Goal: Task Accomplishment & Management: Manage account settings

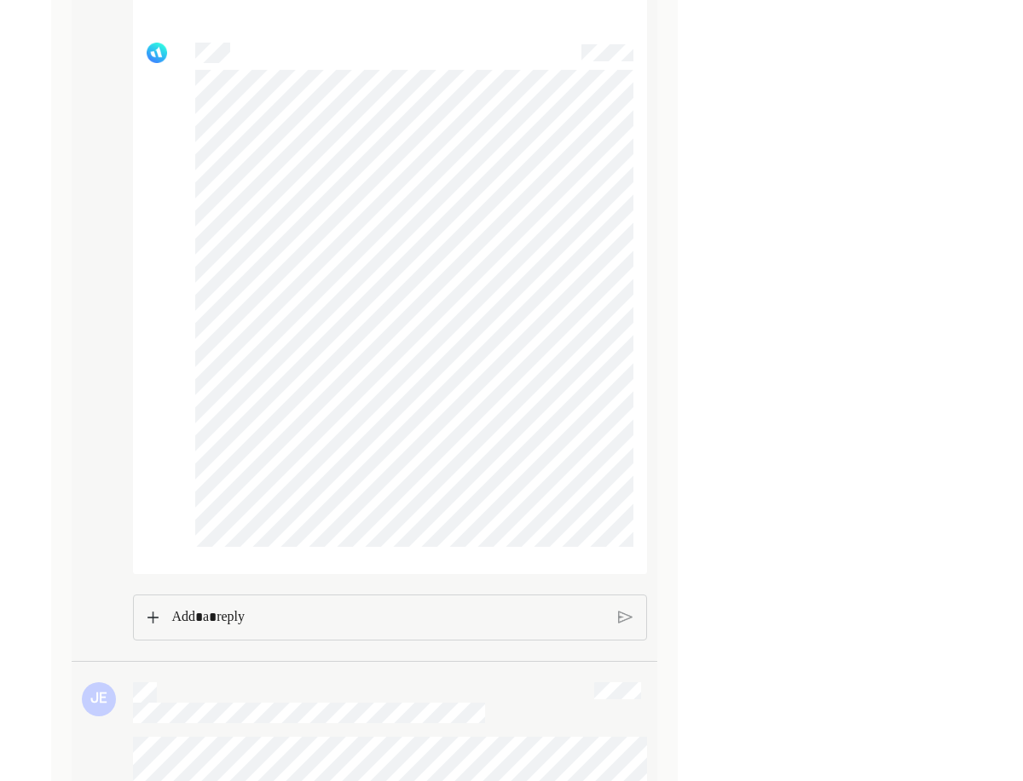
scroll to position [5573, 0]
click at [234, 625] on p "Rich Text Editor. Editing area: main" at bounding box center [387, 614] width 433 height 22
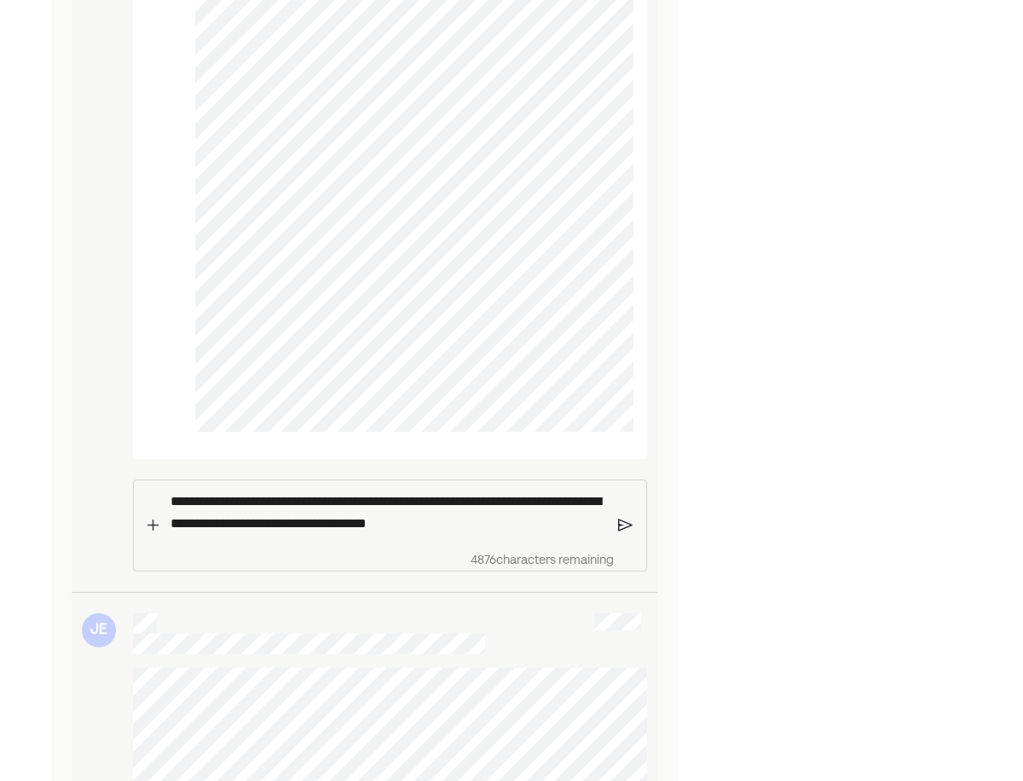
scroll to position [5736, 0]
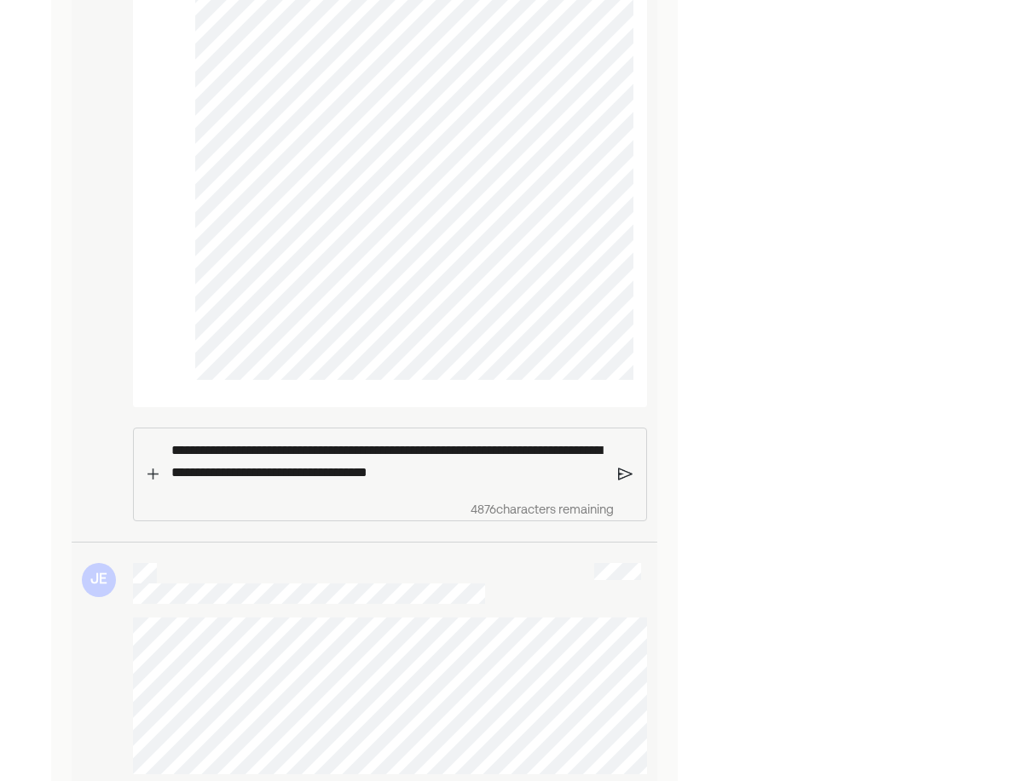
click at [621, 482] on img at bounding box center [625, 474] width 14 height 15
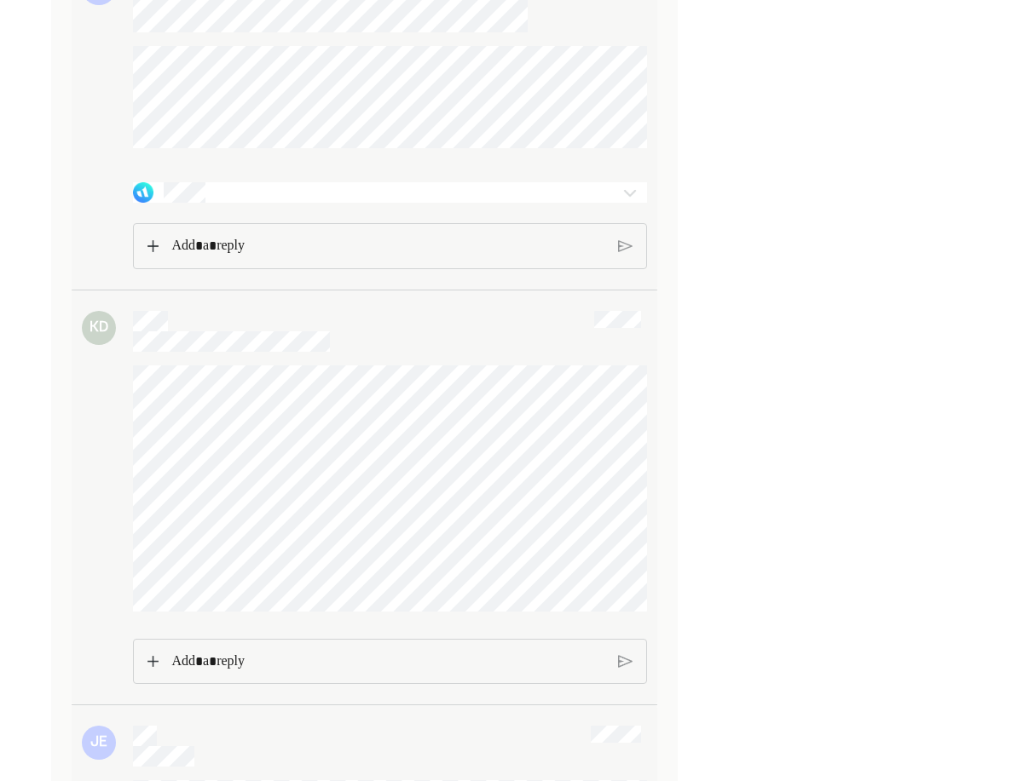
scroll to position [6867, 0]
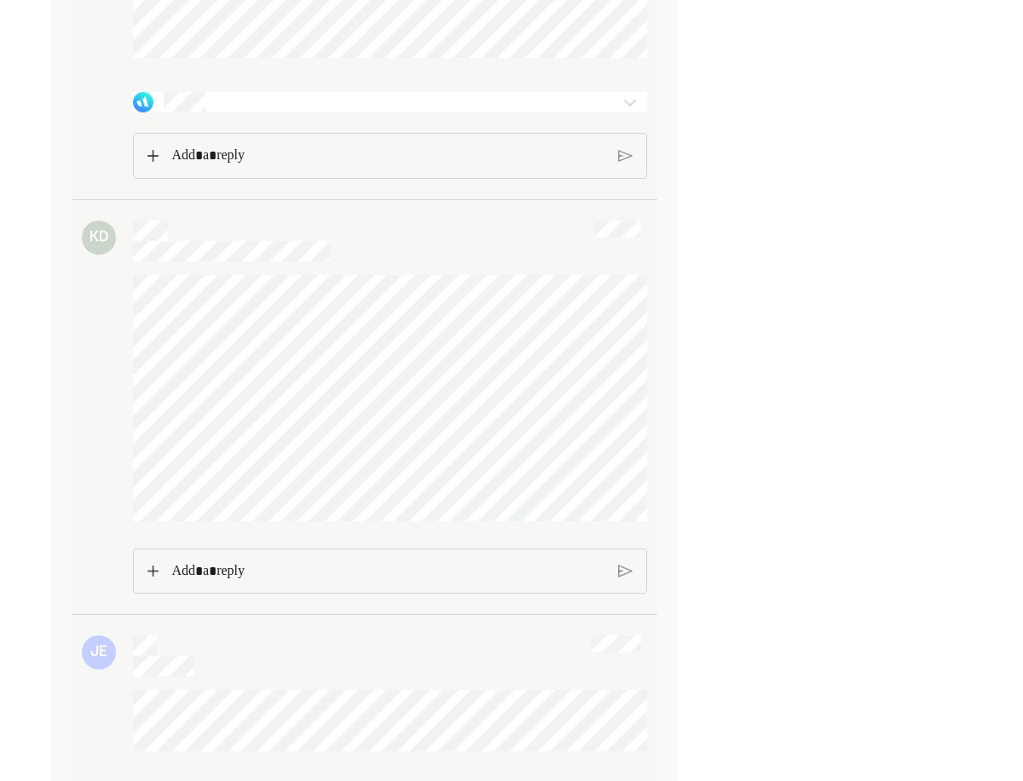
click at [522, 112] on div at bounding box center [348, 102] width 431 height 20
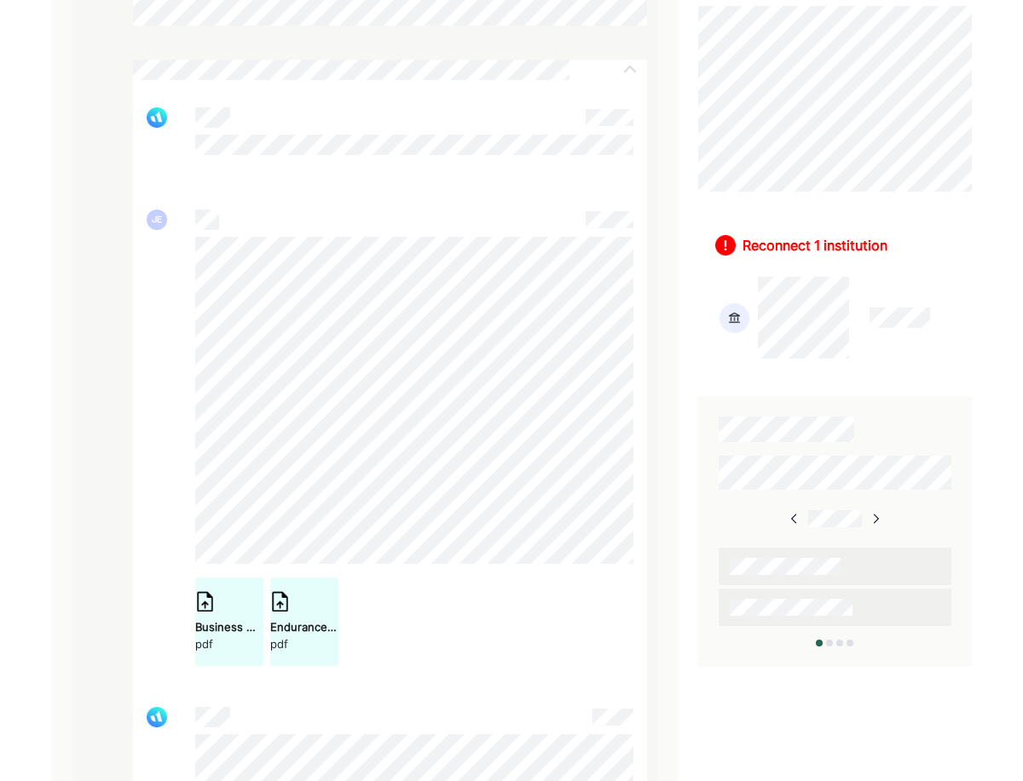
scroll to position [562, 0]
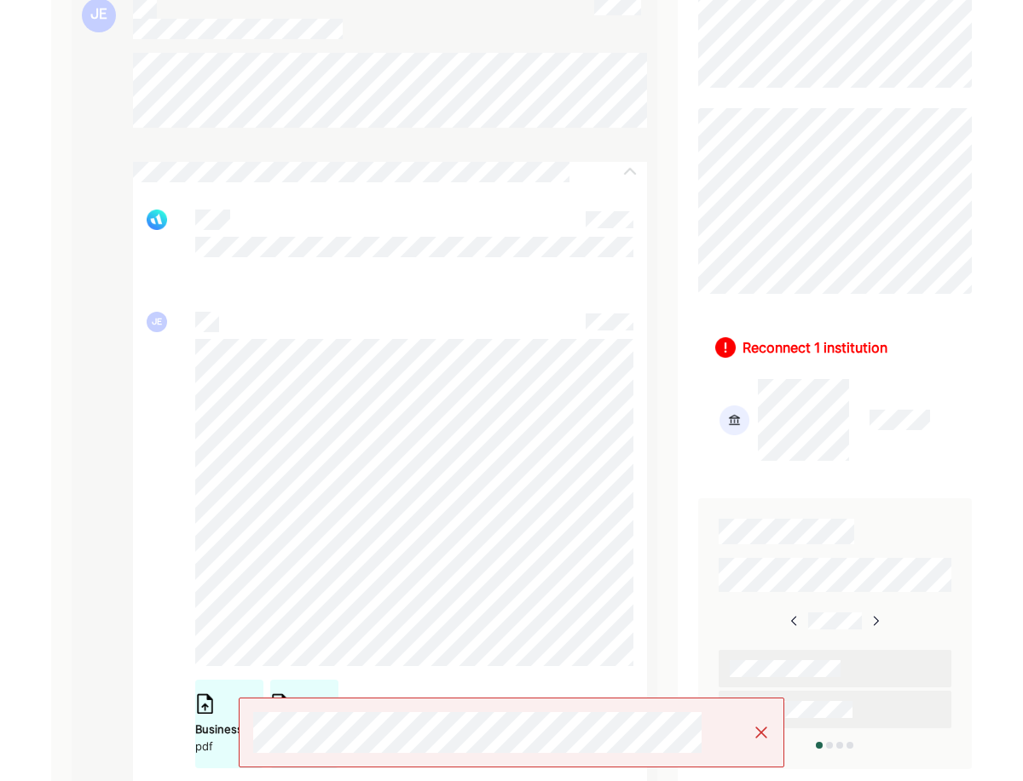
click at [792, 341] on div "Reconnect 1 institution" at bounding box center [814, 347] width 145 height 20
click at [723, 347] on img at bounding box center [725, 347] width 20 height 20
click at [746, 416] on img at bounding box center [734, 421] width 30 height 30
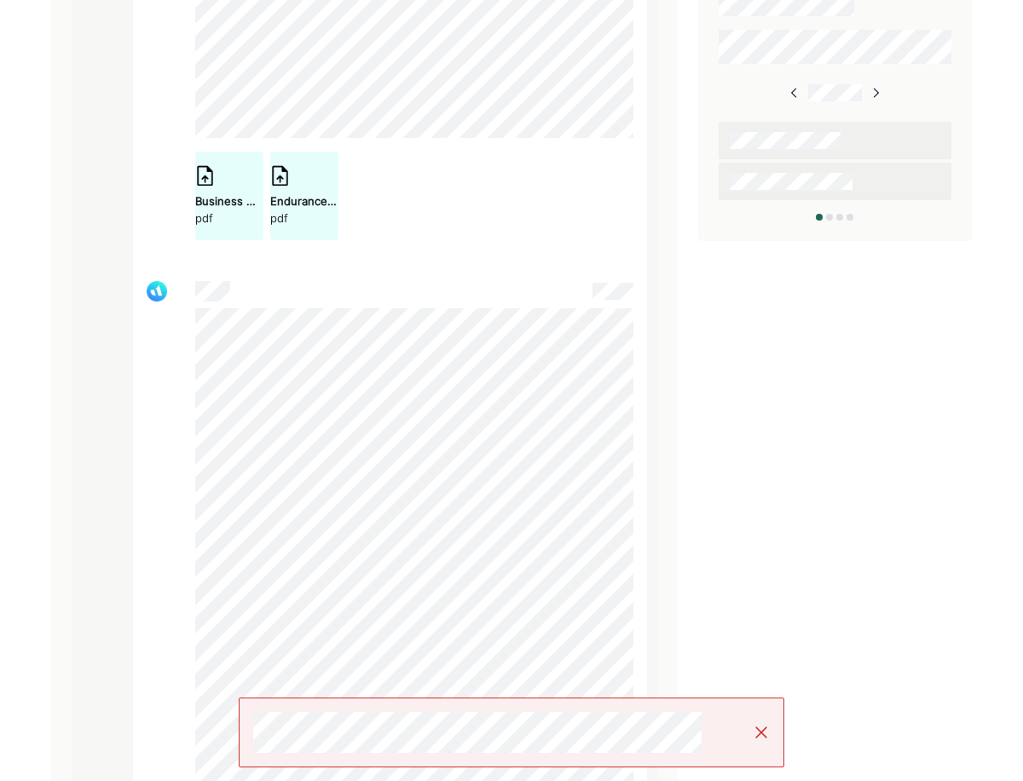
scroll to position [1141, 0]
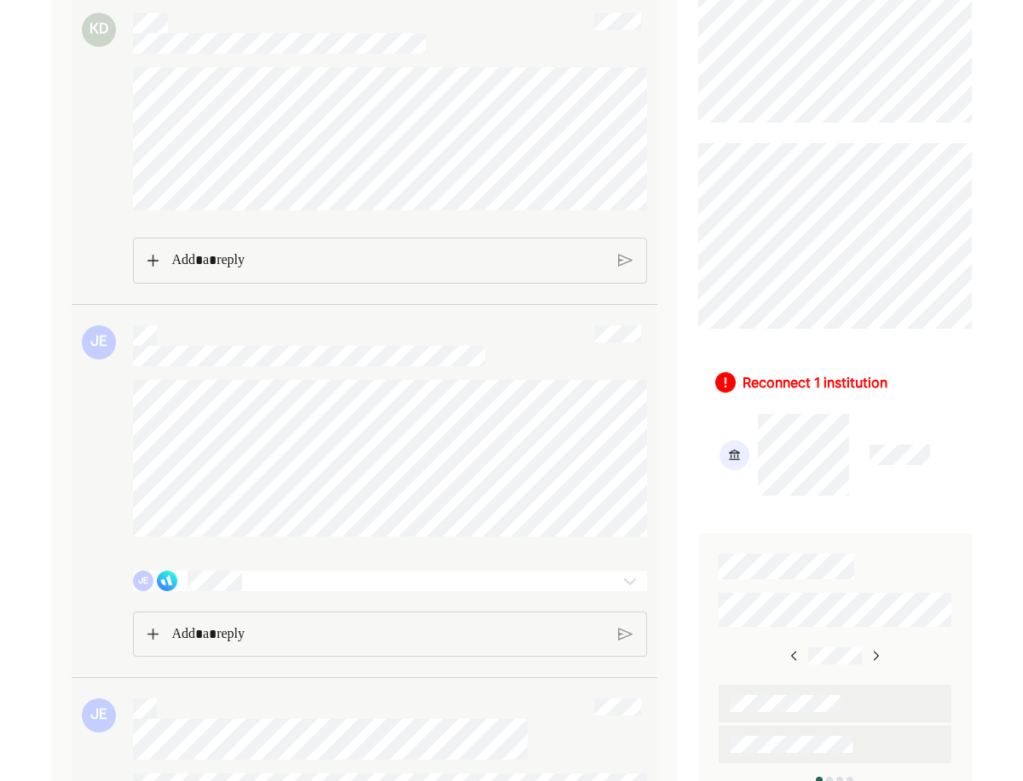
scroll to position [636, 0]
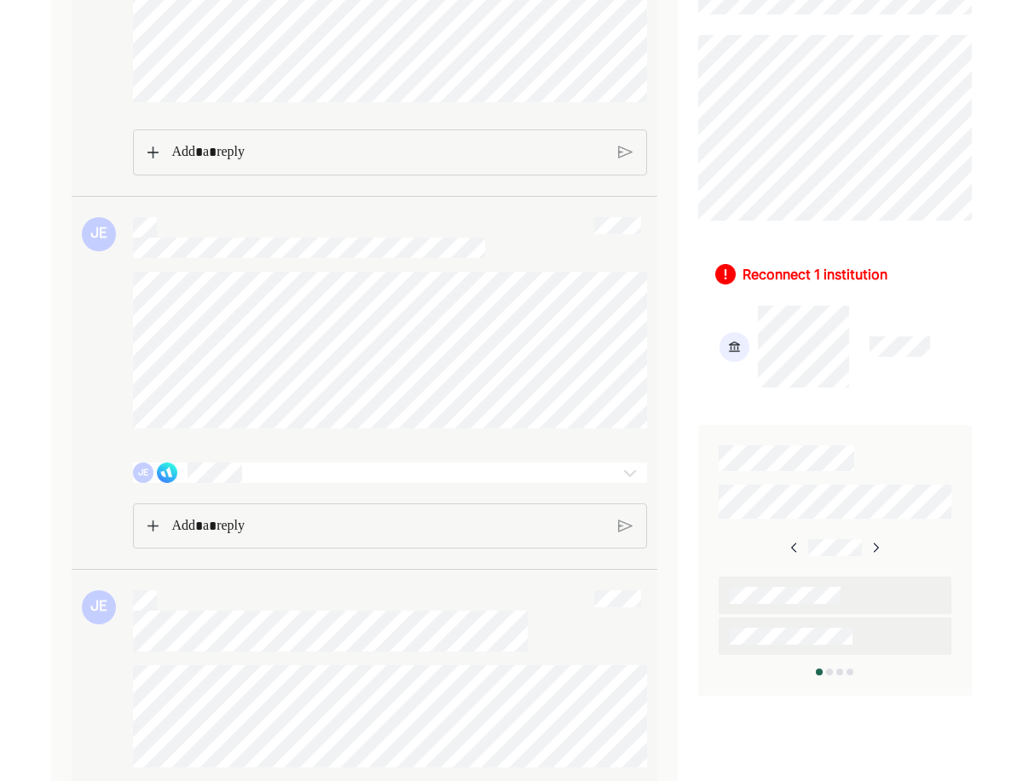
click at [794, 271] on div "Reconnect 1 institution" at bounding box center [814, 274] width 145 height 20
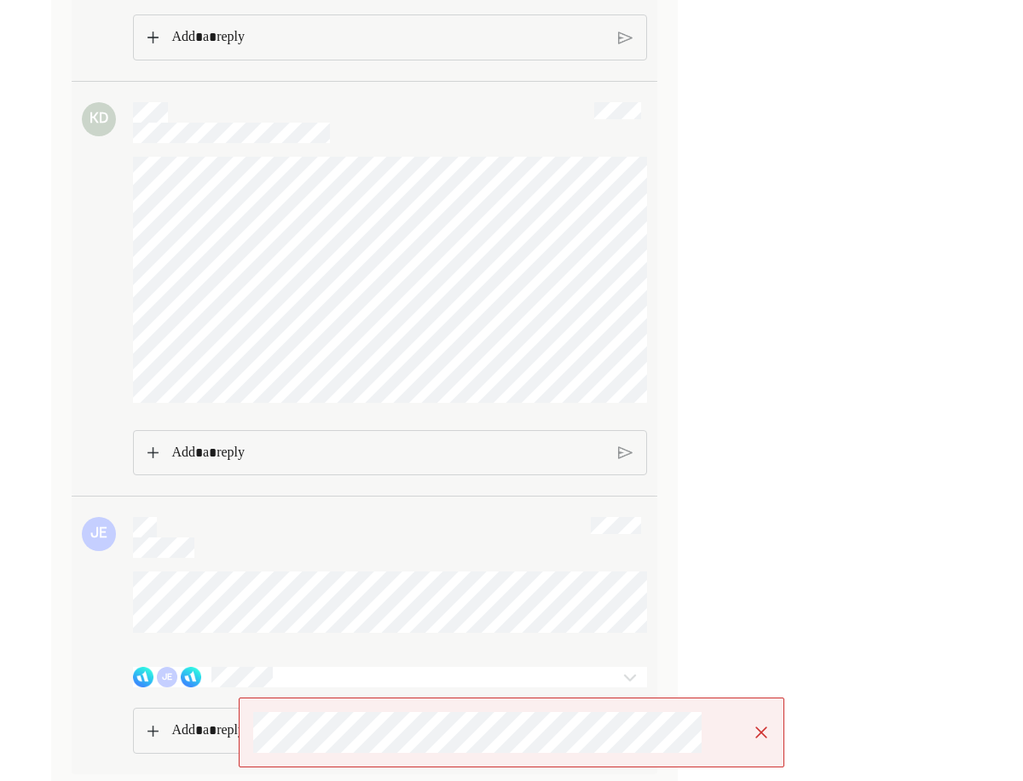
scroll to position [1518, 0]
click at [763, 731] on img at bounding box center [760, 732] width 17 height 17
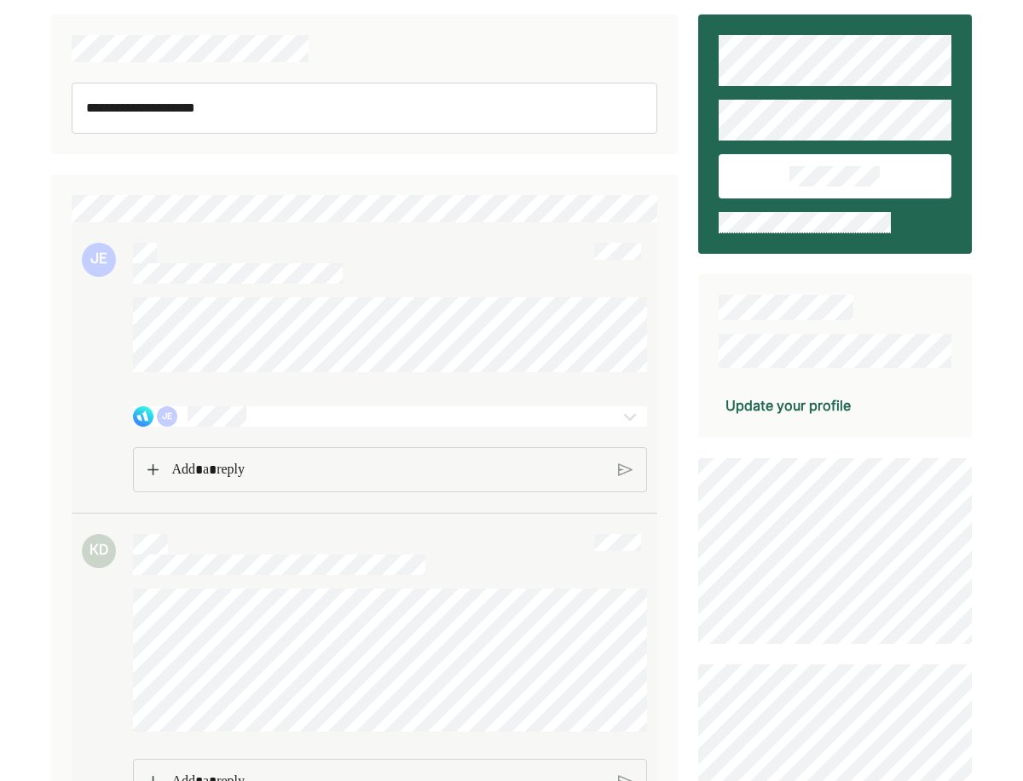
scroll to position [0, 0]
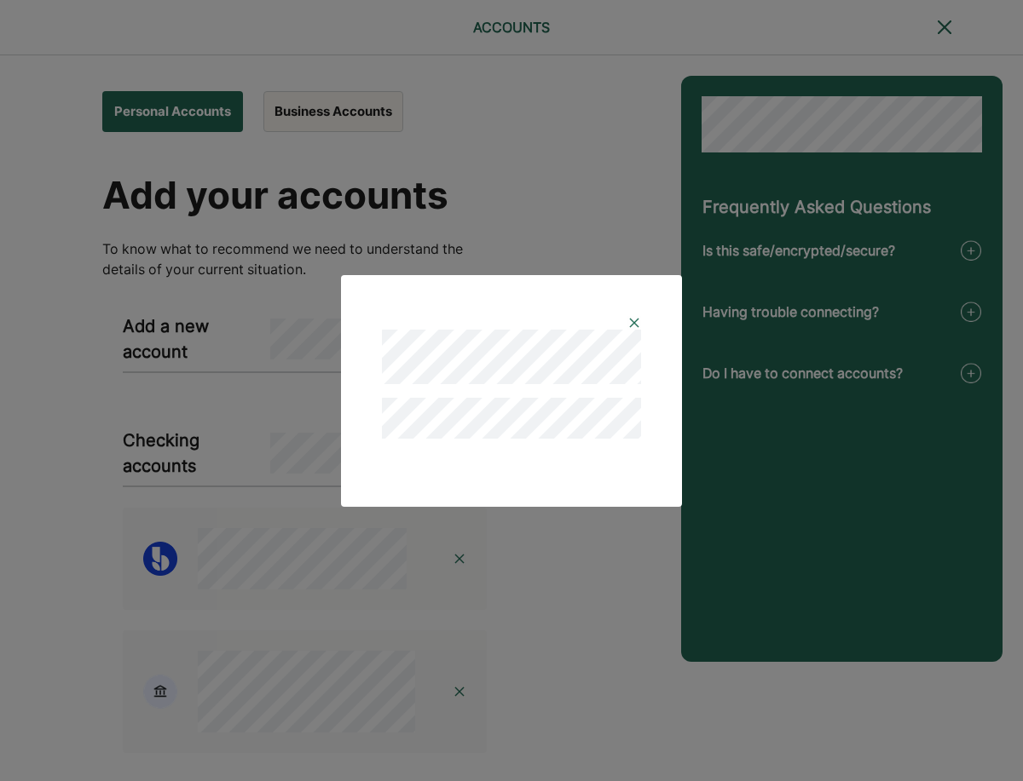
click at [631, 322] on img at bounding box center [634, 323] width 14 height 14
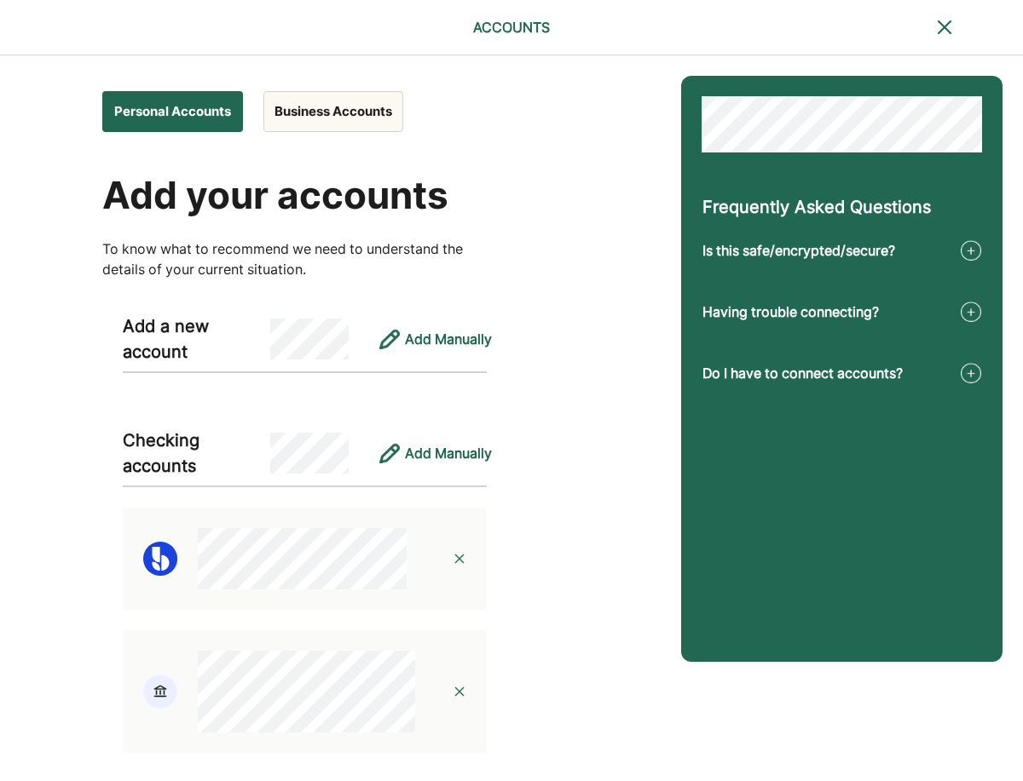
click at [358, 111] on button "Business Accounts" at bounding box center [333, 111] width 140 height 41
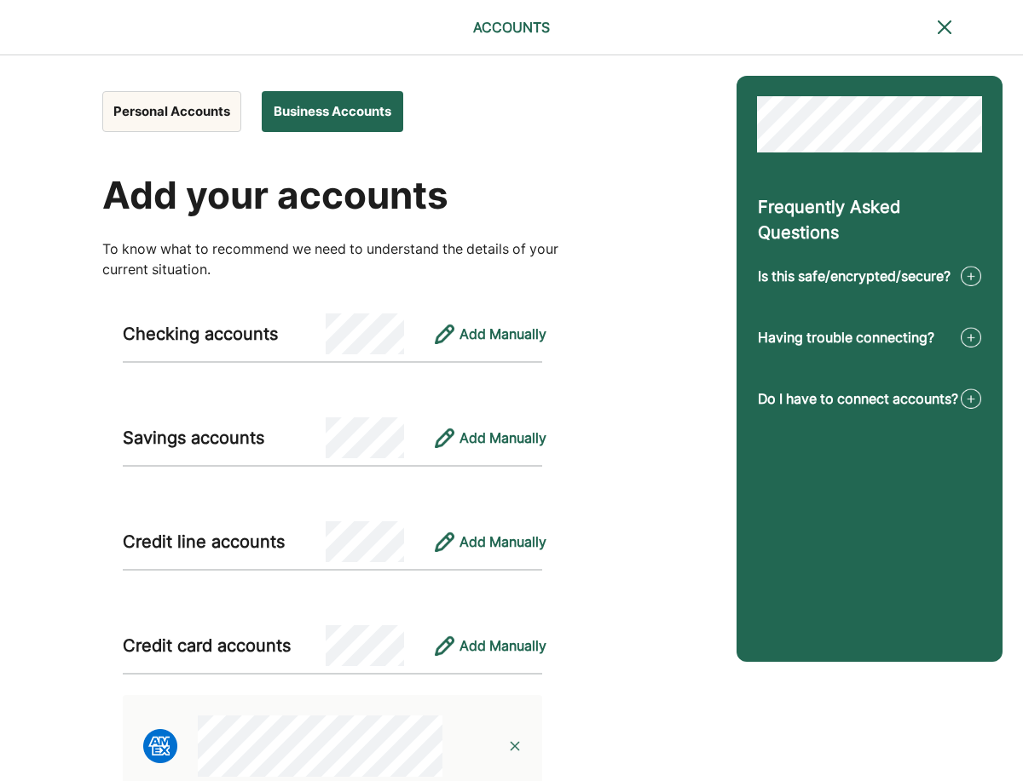
click at [155, 110] on button "Personal Accounts" at bounding box center [171, 111] width 139 height 41
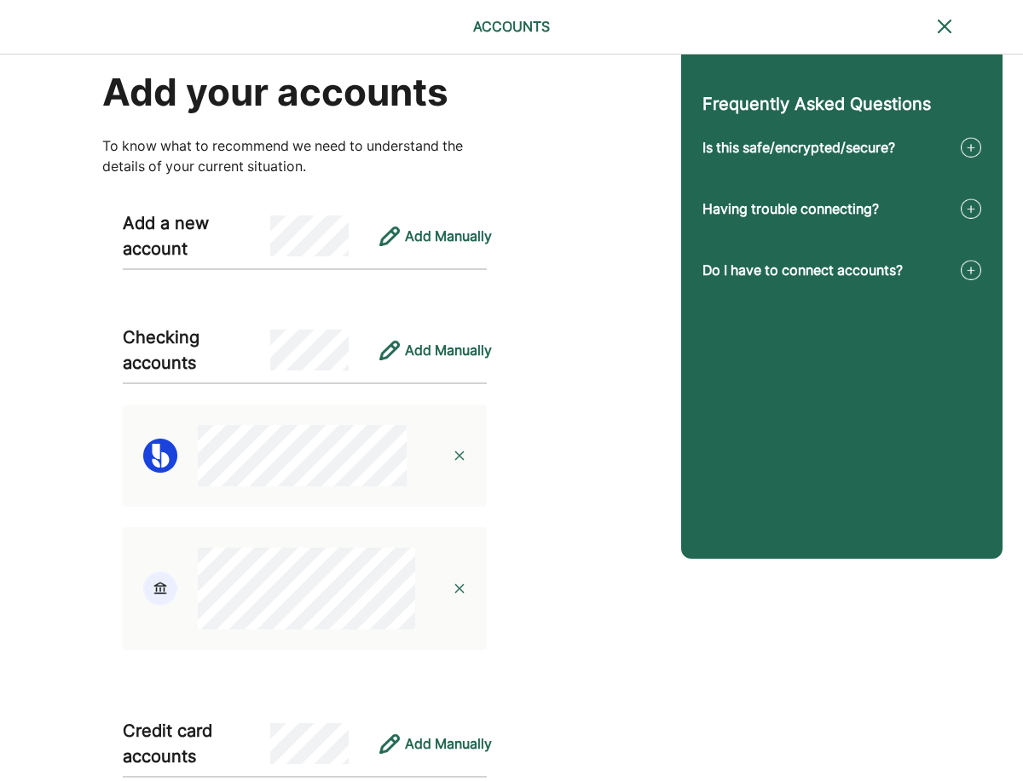
scroll to position [112, 0]
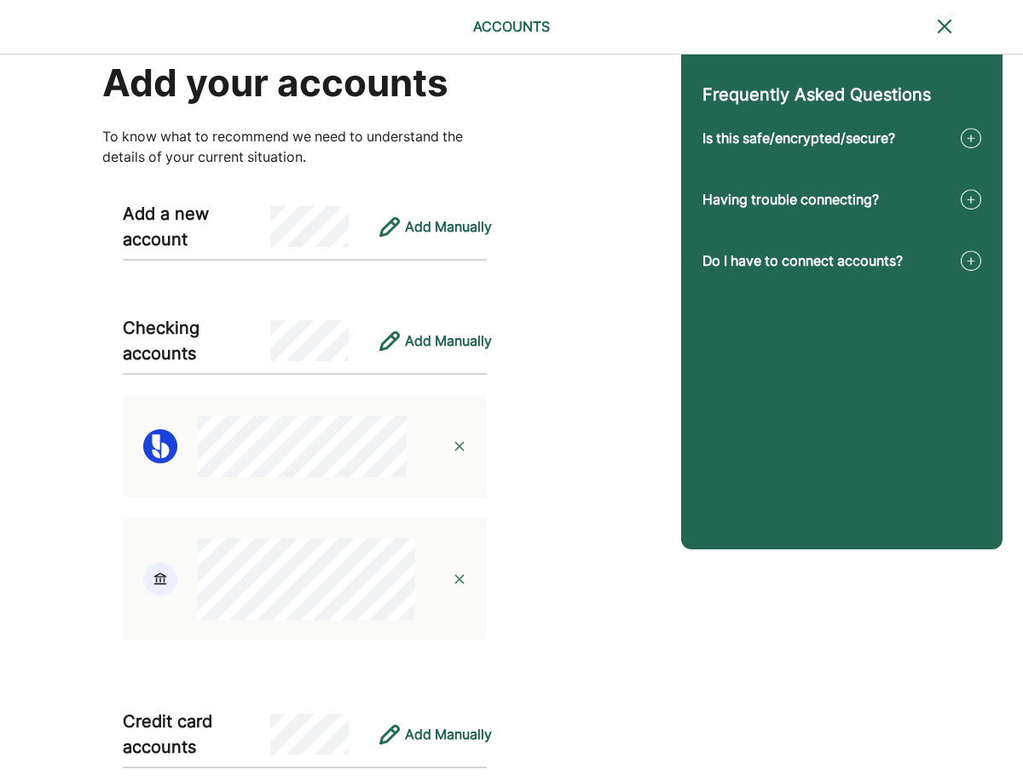
click at [458, 445] on img at bounding box center [459, 447] width 14 height 14
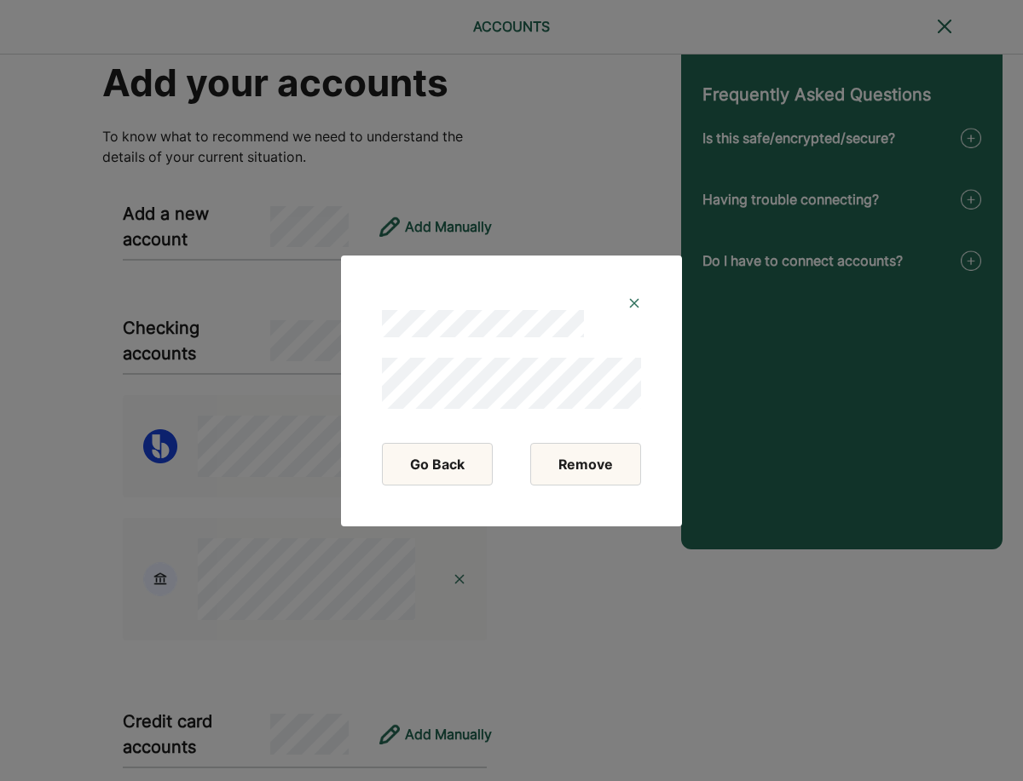
click at [588, 467] on button "Remove" at bounding box center [585, 464] width 111 height 43
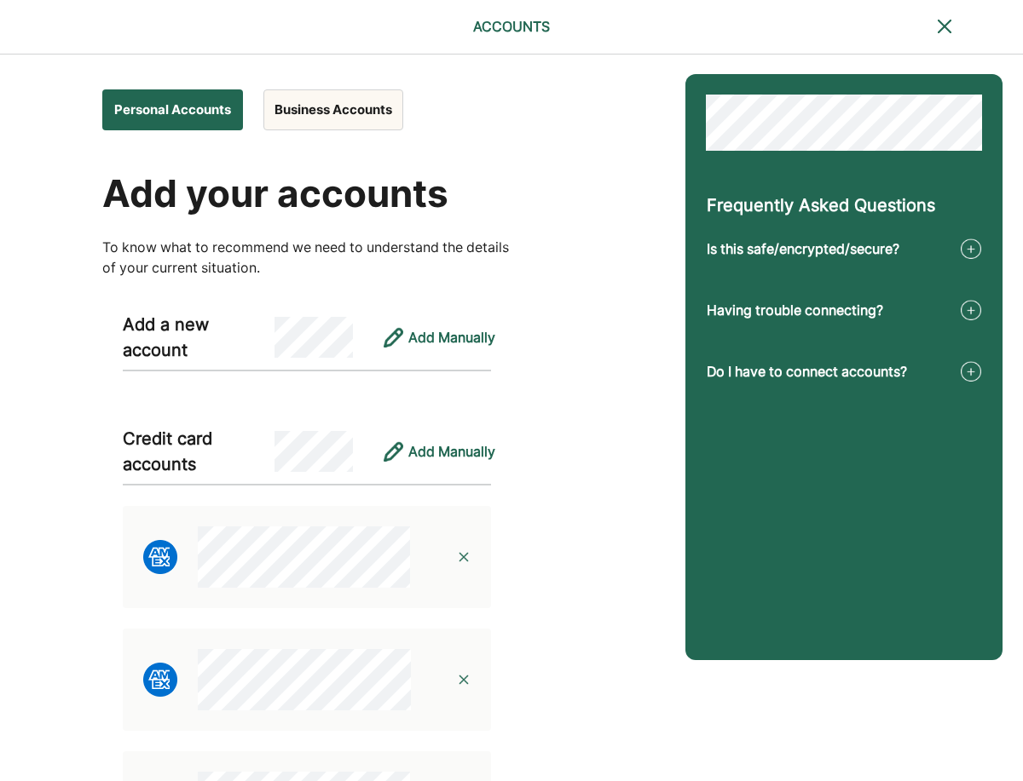
scroll to position [0, 0]
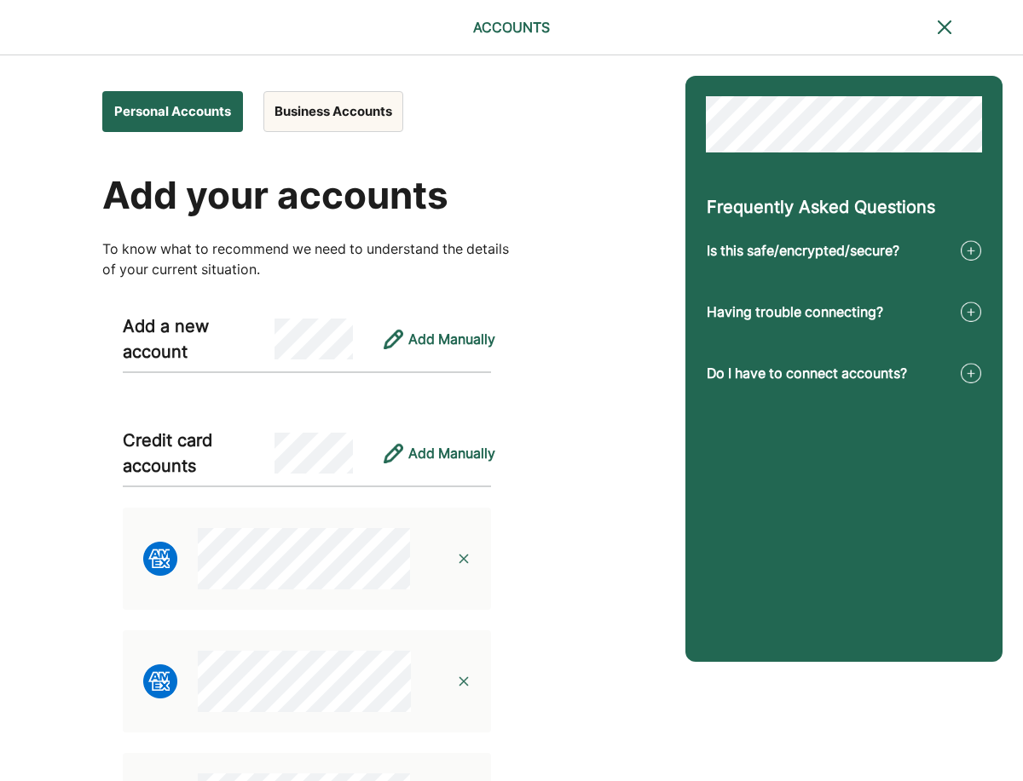
click at [333, 112] on button "Business Accounts" at bounding box center [333, 111] width 140 height 41
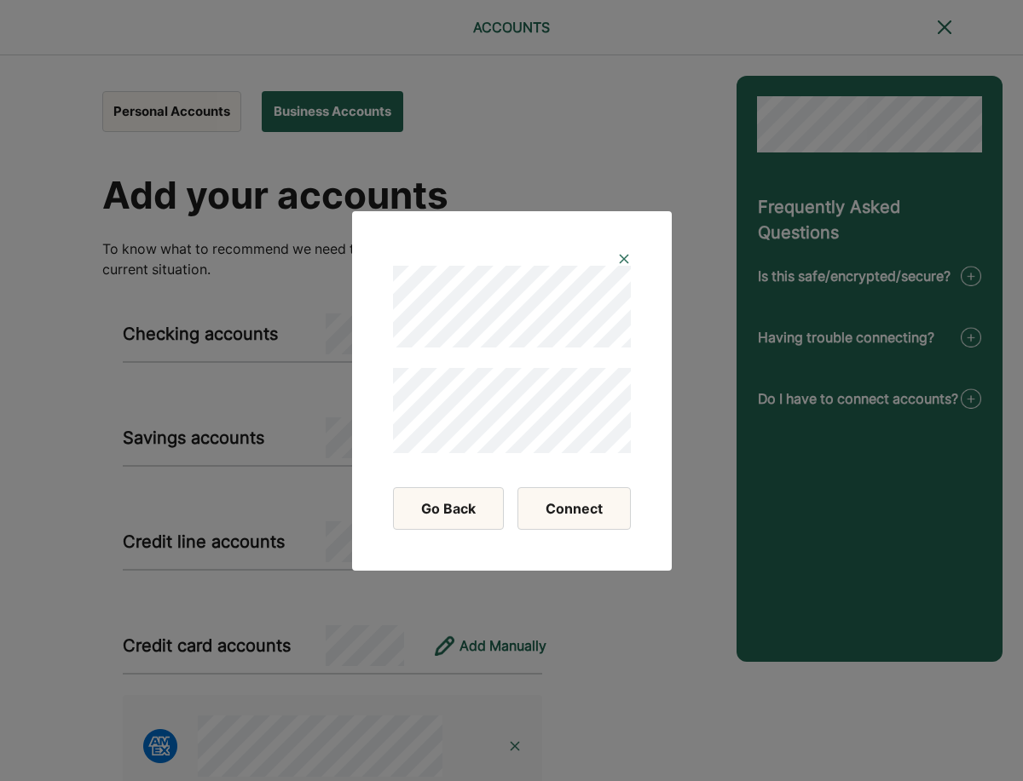
click at [574, 514] on button "Connect" at bounding box center [573, 508] width 113 height 43
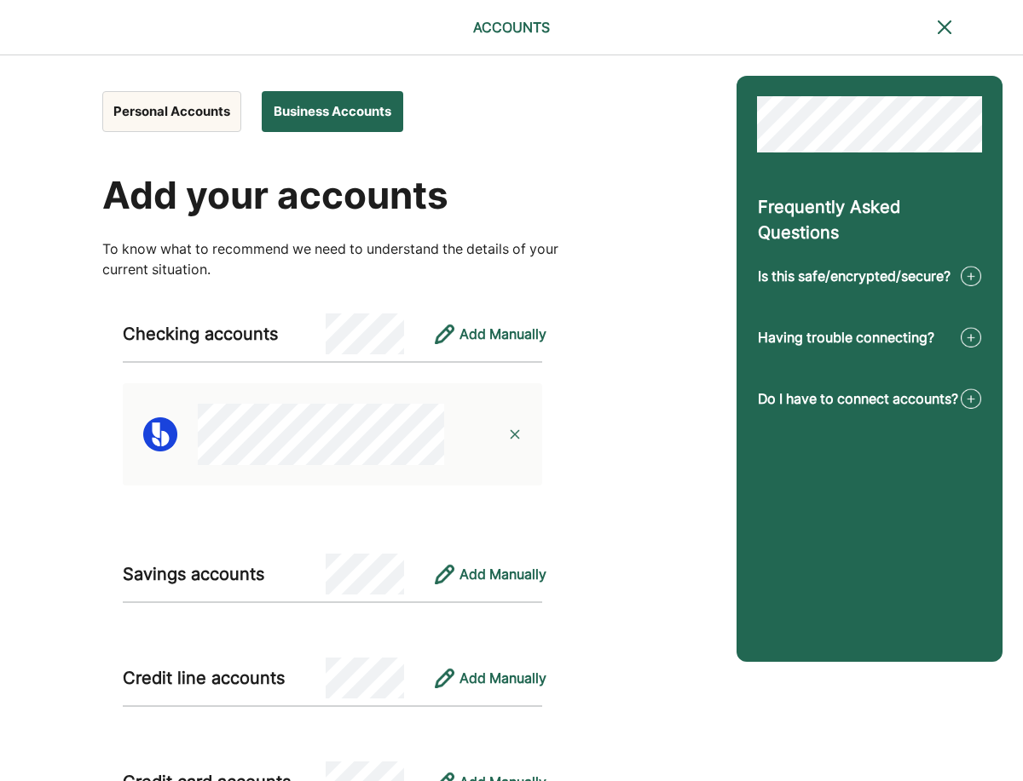
click at [154, 122] on button "Personal Accounts" at bounding box center [171, 111] width 139 height 41
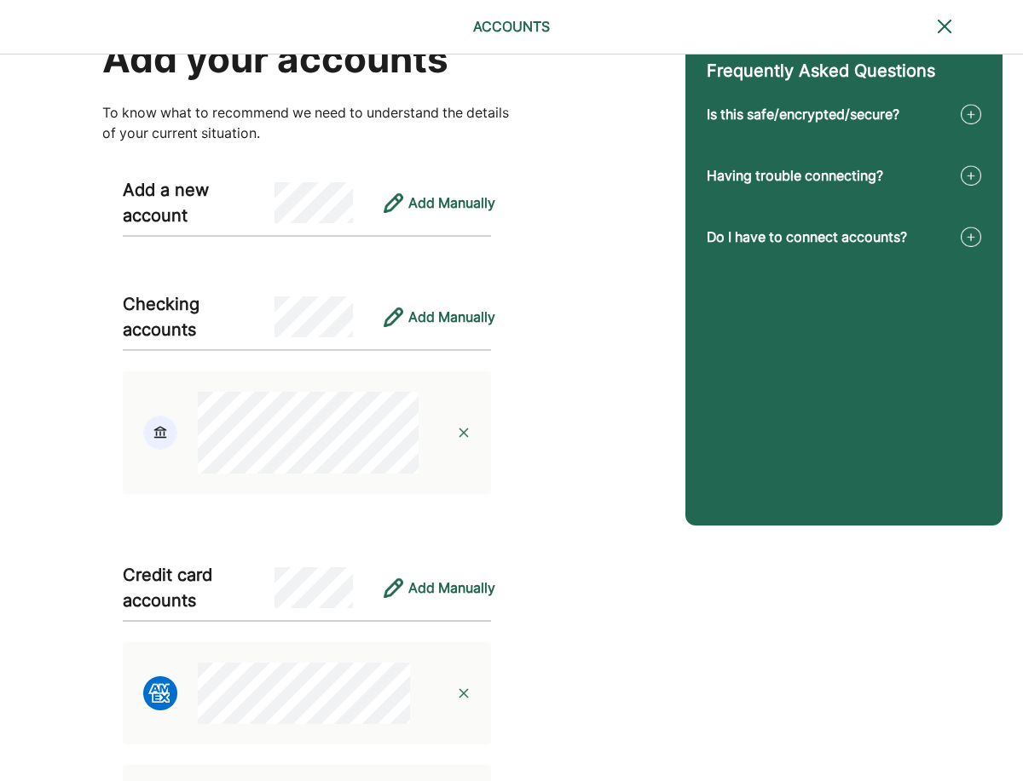
scroll to position [137, 0]
click at [465, 429] on img at bounding box center [464, 432] width 14 height 14
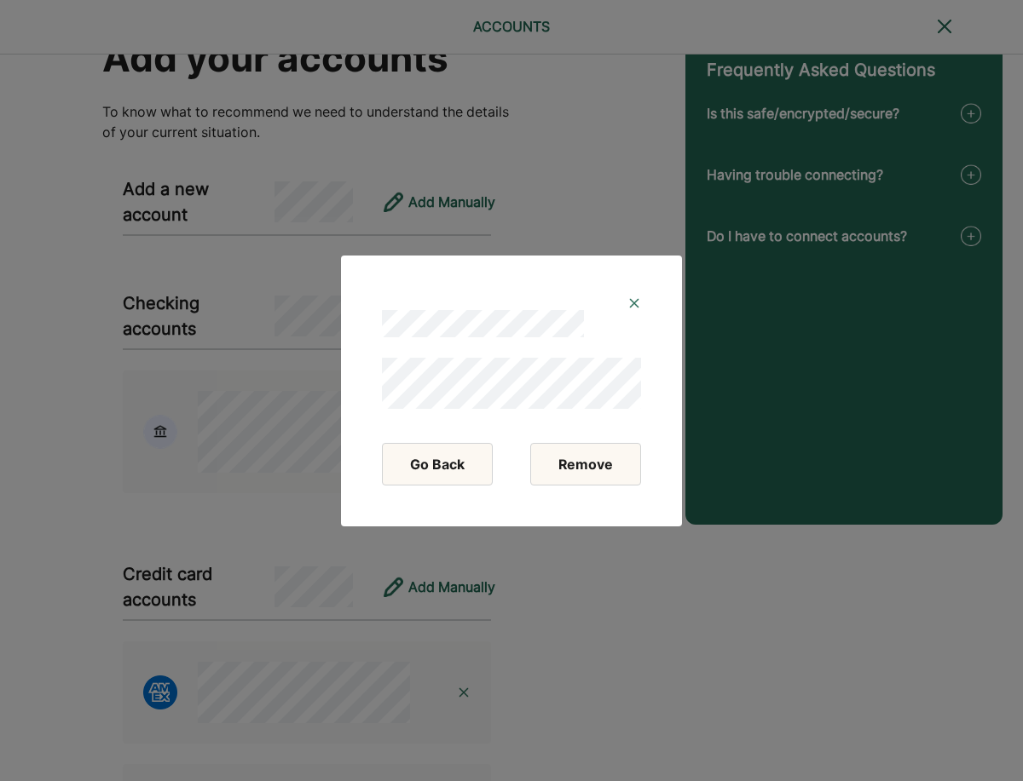
click at [573, 462] on button "Remove" at bounding box center [585, 464] width 111 height 43
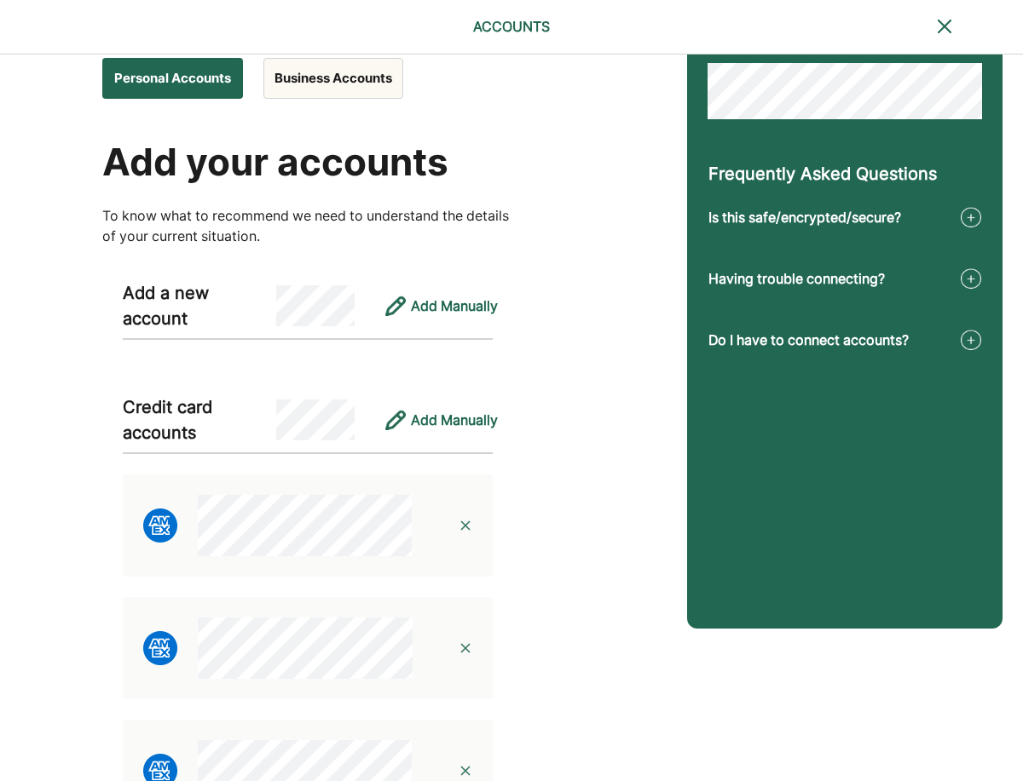
scroll to position [0, 0]
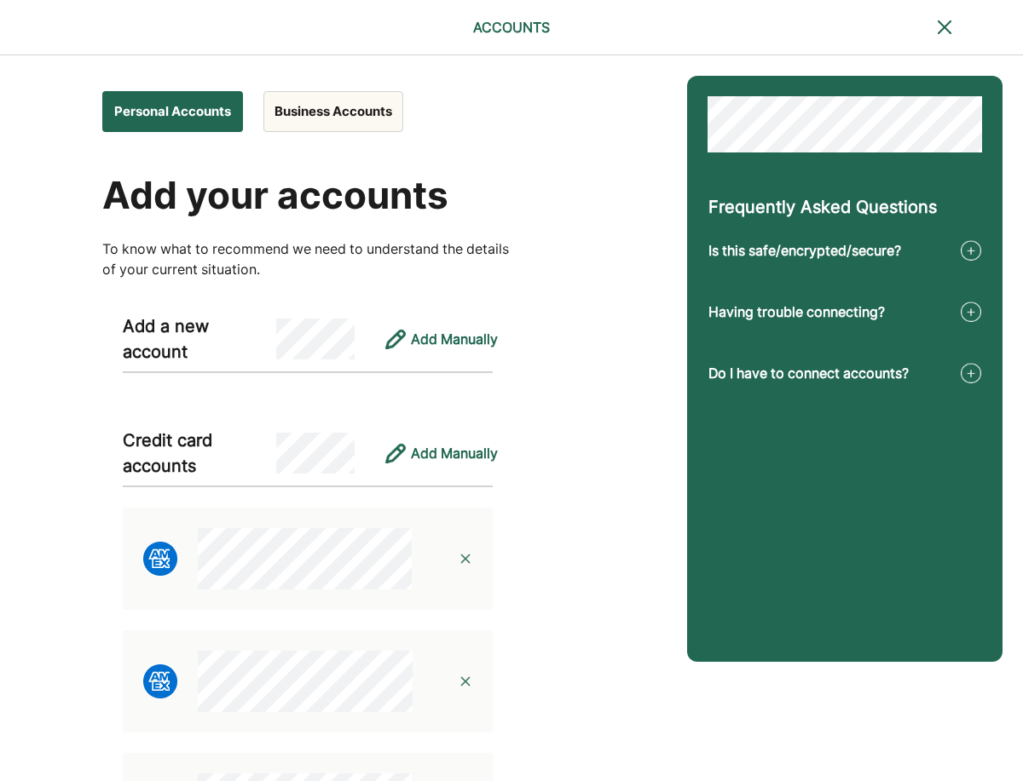
click at [305, 108] on button "Business Accounts" at bounding box center [333, 111] width 140 height 41
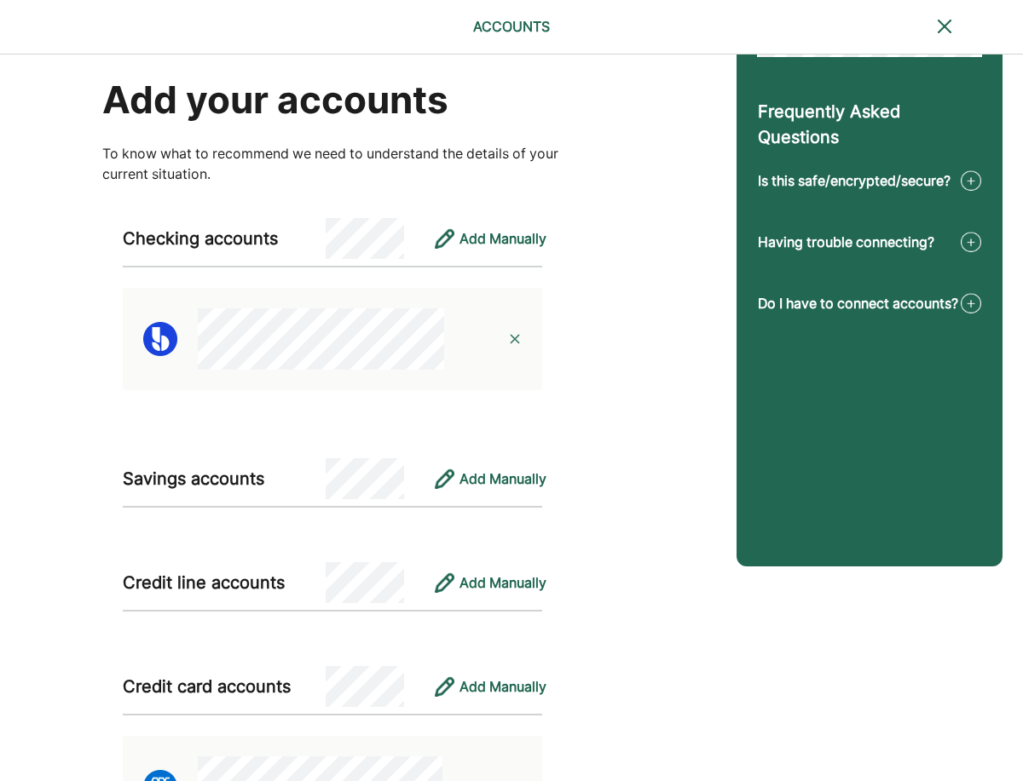
scroll to position [228, 0]
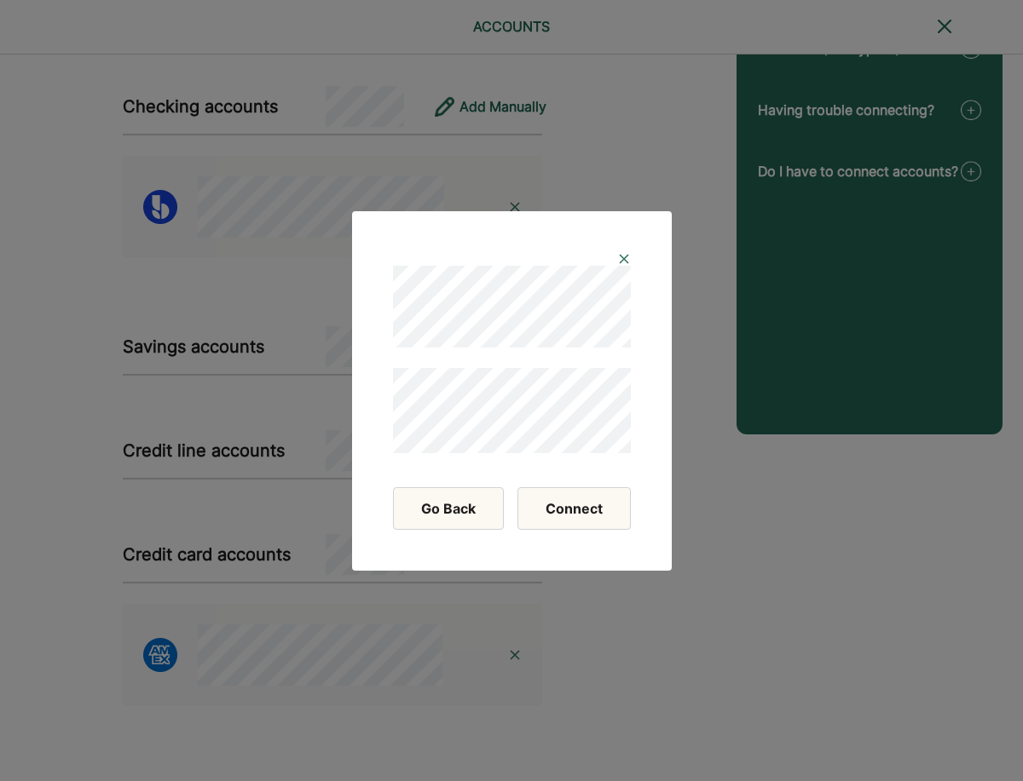
click at [569, 504] on button "Connect" at bounding box center [573, 508] width 113 height 43
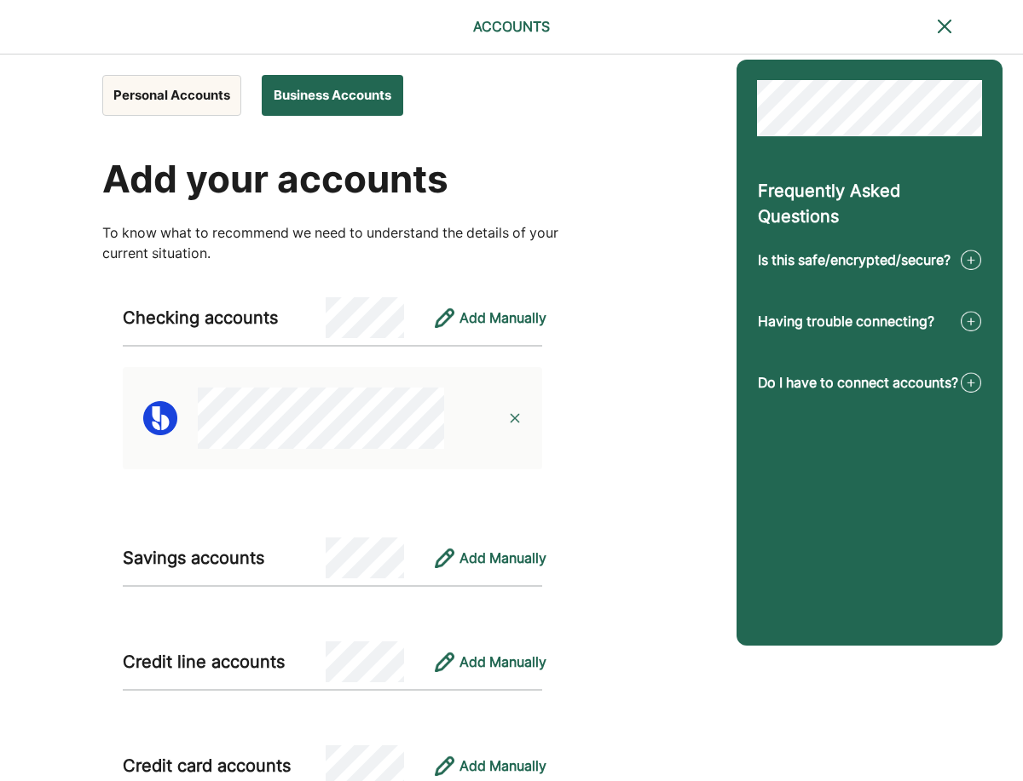
scroll to position [0, 0]
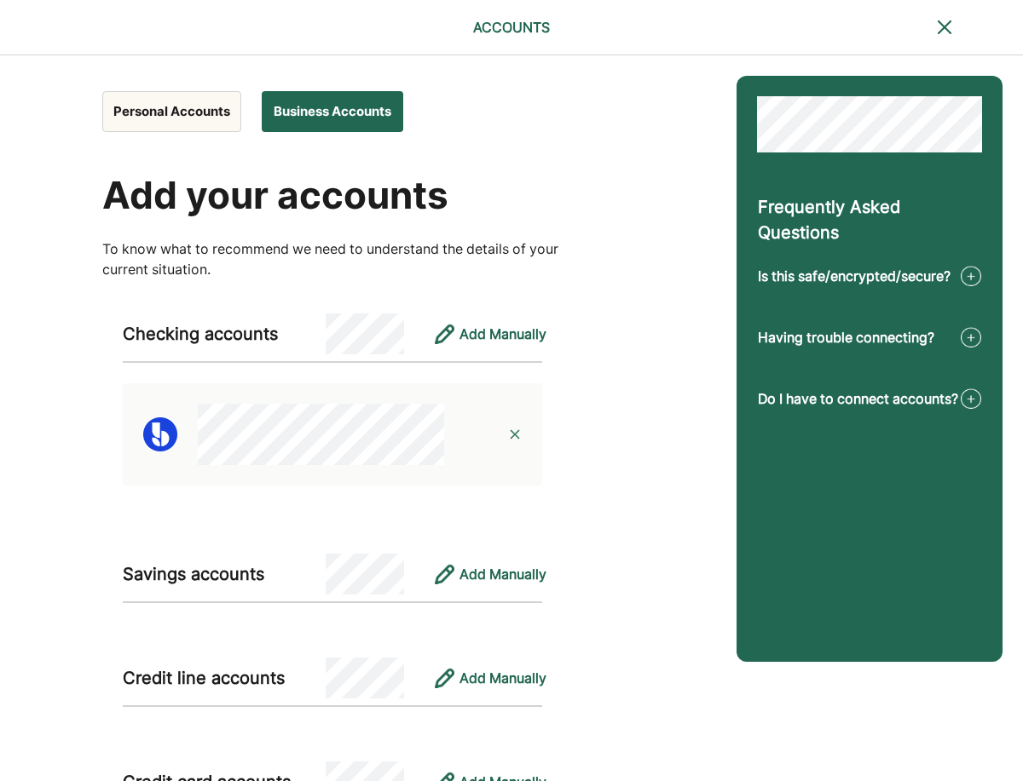
click at [181, 113] on button "Personal Accounts" at bounding box center [171, 111] width 139 height 41
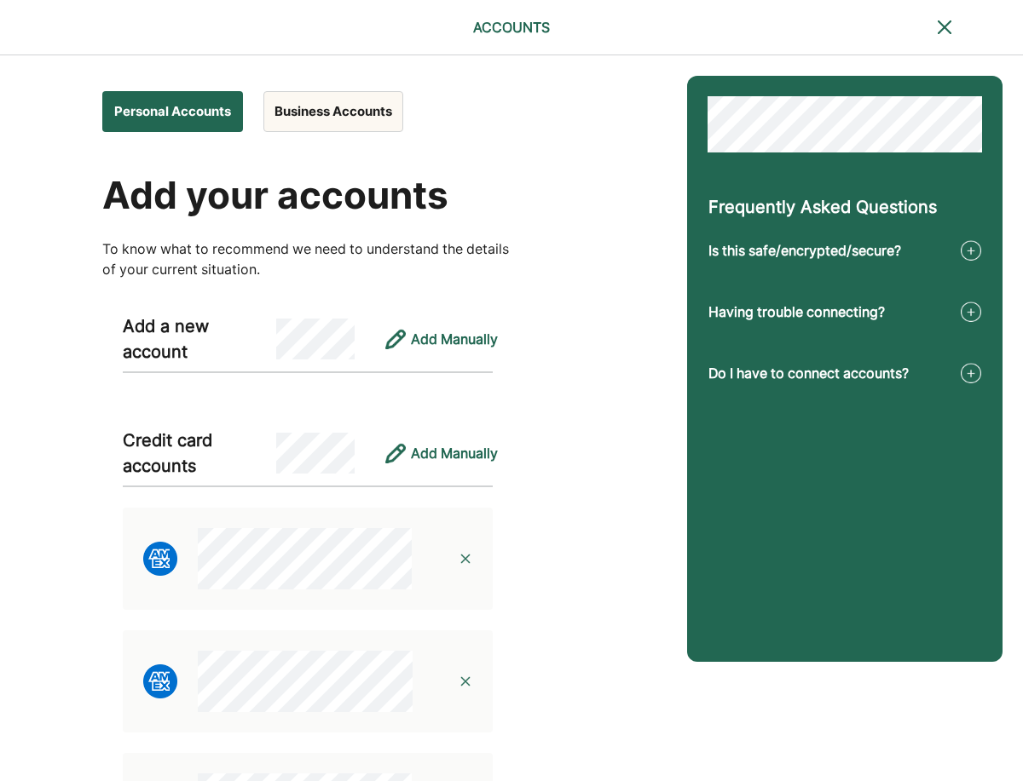
click at [308, 118] on button "Business Accounts" at bounding box center [333, 111] width 140 height 41
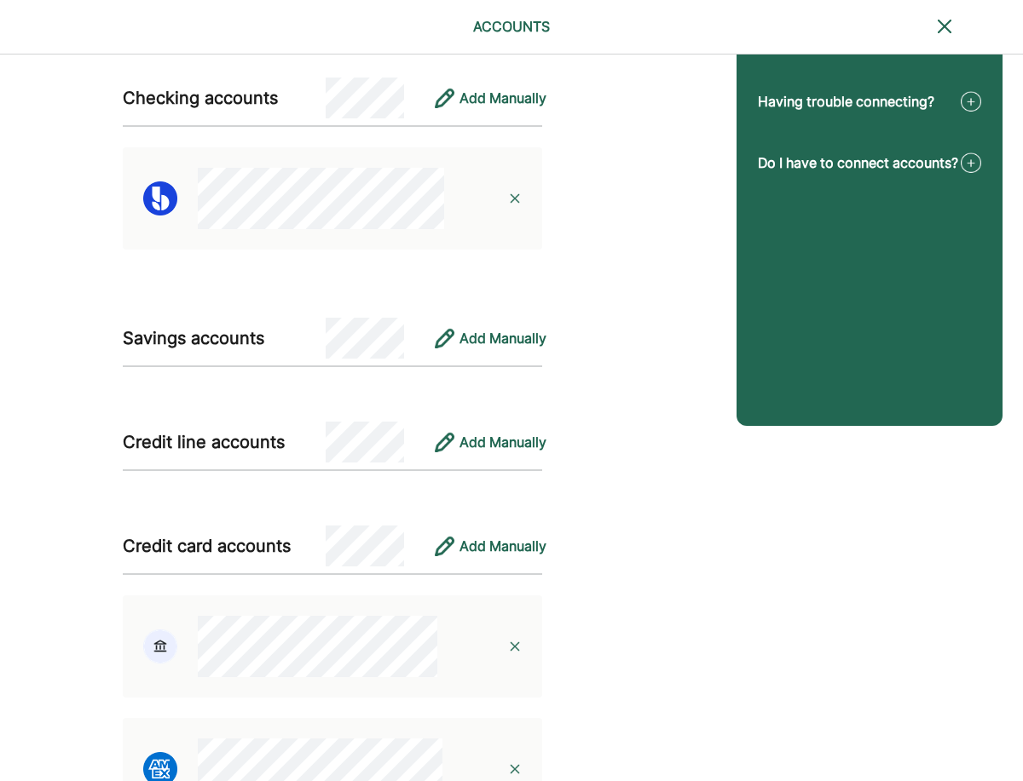
scroll to position [350, 0]
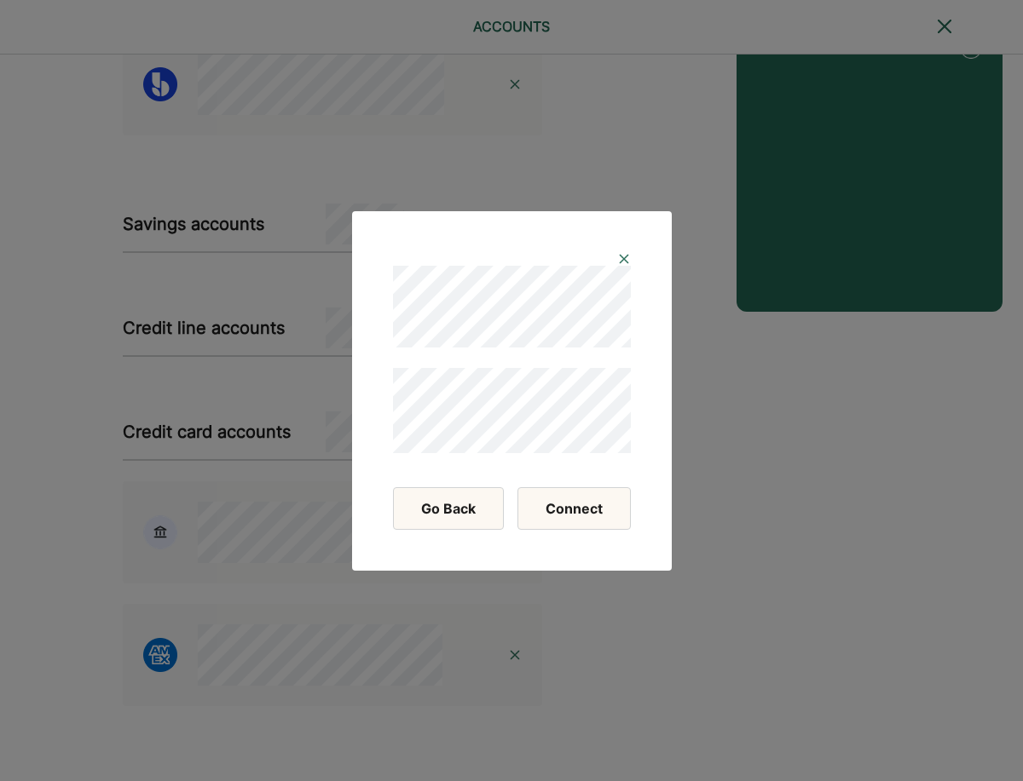
click at [574, 509] on button "Connect" at bounding box center [573, 508] width 113 height 43
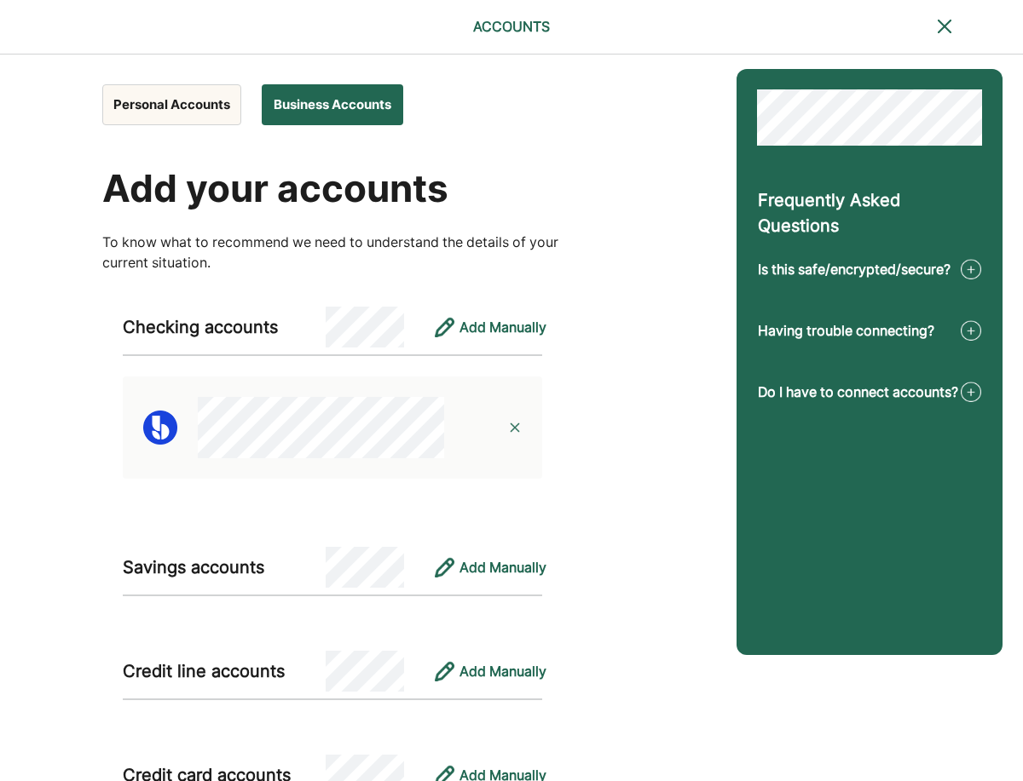
scroll to position [0, 0]
